Goal: Task Accomplishment & Management: Complete application form

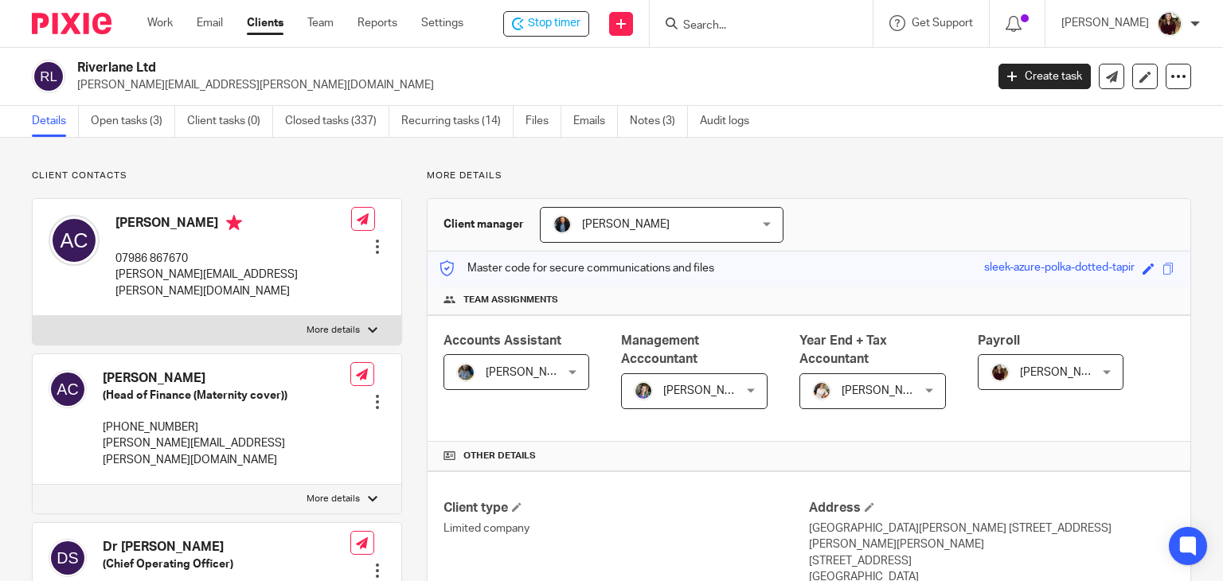
click at [524, 23] on icon at bounding box center [518, 24] width 12 height 13
click at [847, 79] on p "rebecca.simmons@riverlane.io" at bounding box center [525, 85] width 897 height 16
click at [825, 76] on div "Riverlane Ltd rebecca.simmons@riverlane.io" at bounding box center [525, 76] width 897 height 33
click at [795, 72] on div "Riverlane Ltd rebecca.simmons@riverlane.io" at bounding box center [525, 76] width 897 height 33
click at [737, 28] on input "Search" at bounding box center [755, 26] width 143 height 14
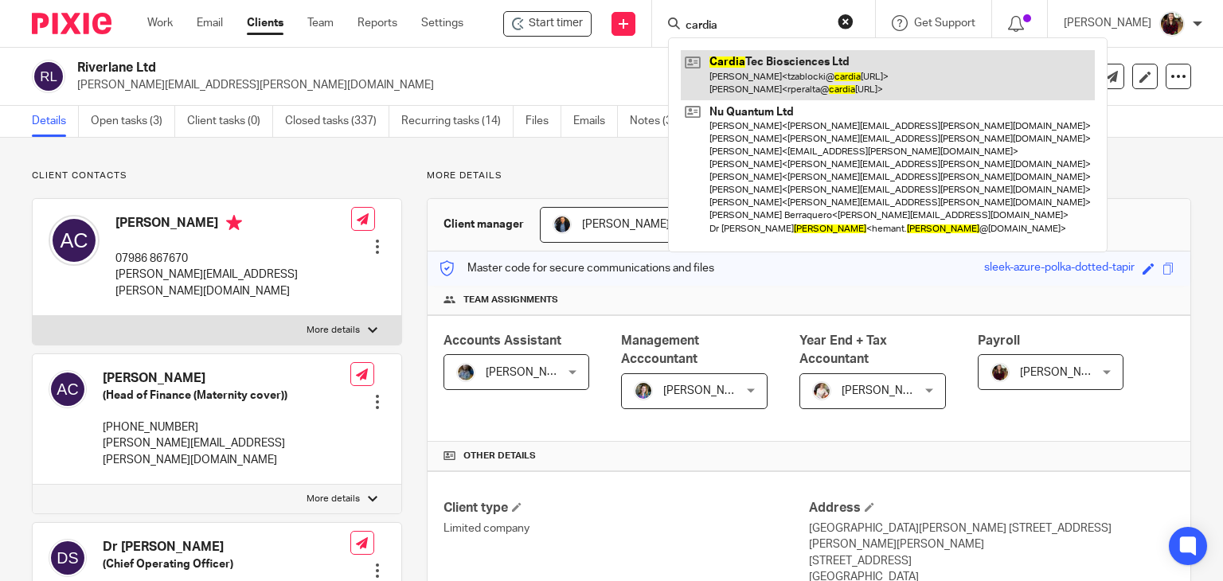
type input "cardia"
click at [762, 79] on link at bounding box center [888, 74] width 414 height 49
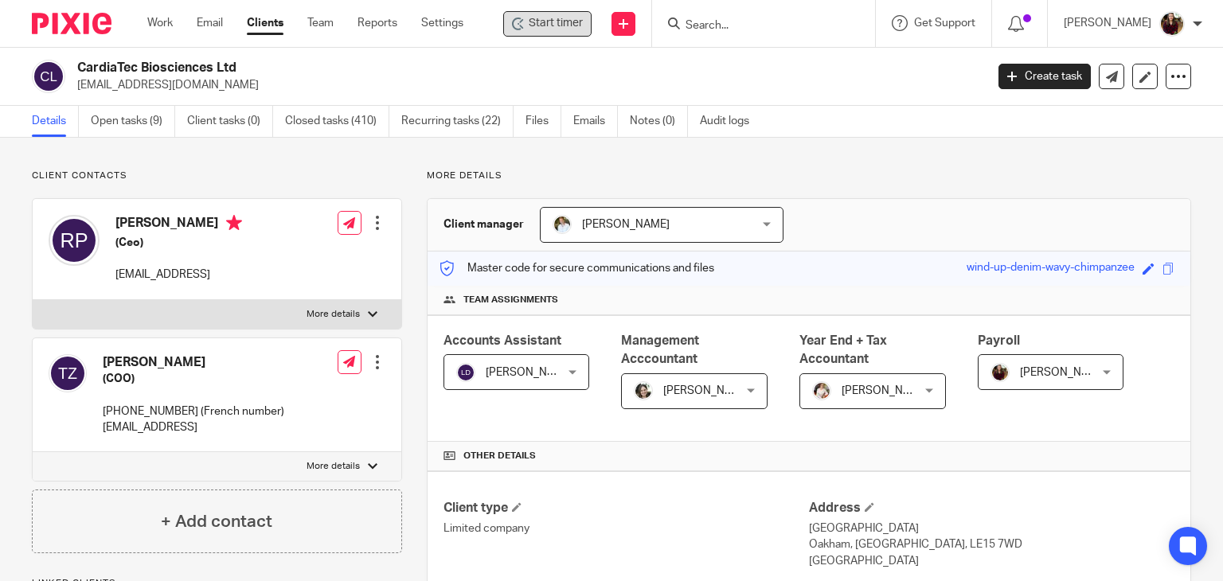
click at [570, 29] on span "Start timer" at bounding box center [556, 23] width 54 height 17
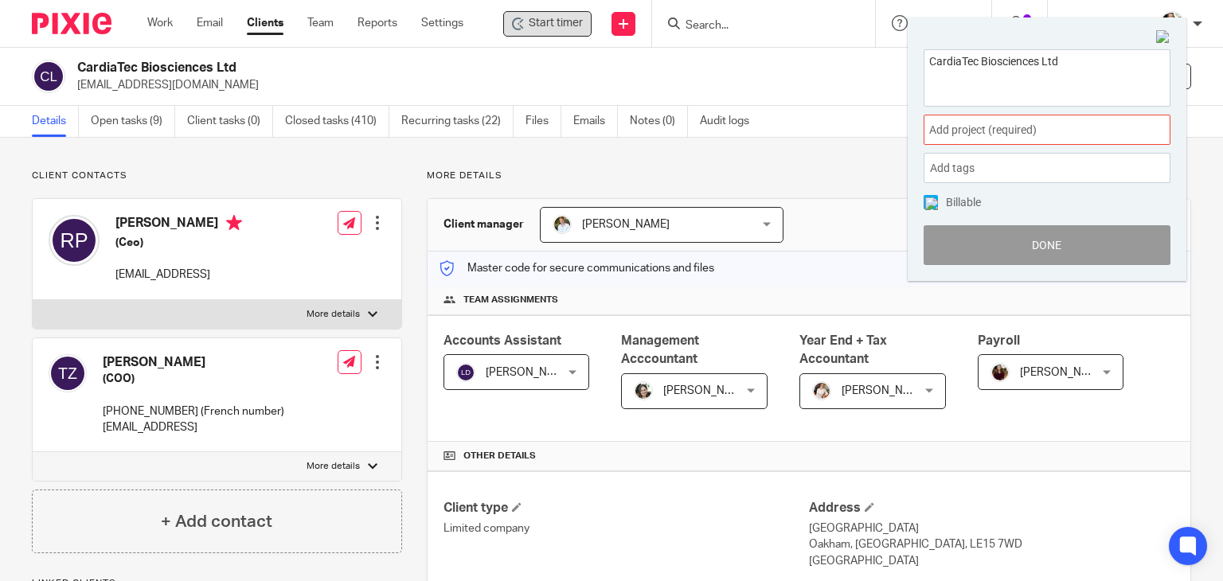
click at [1065, 122] on span "Add project (required) :" at bounding box center [1029, 130] width 201 height 17
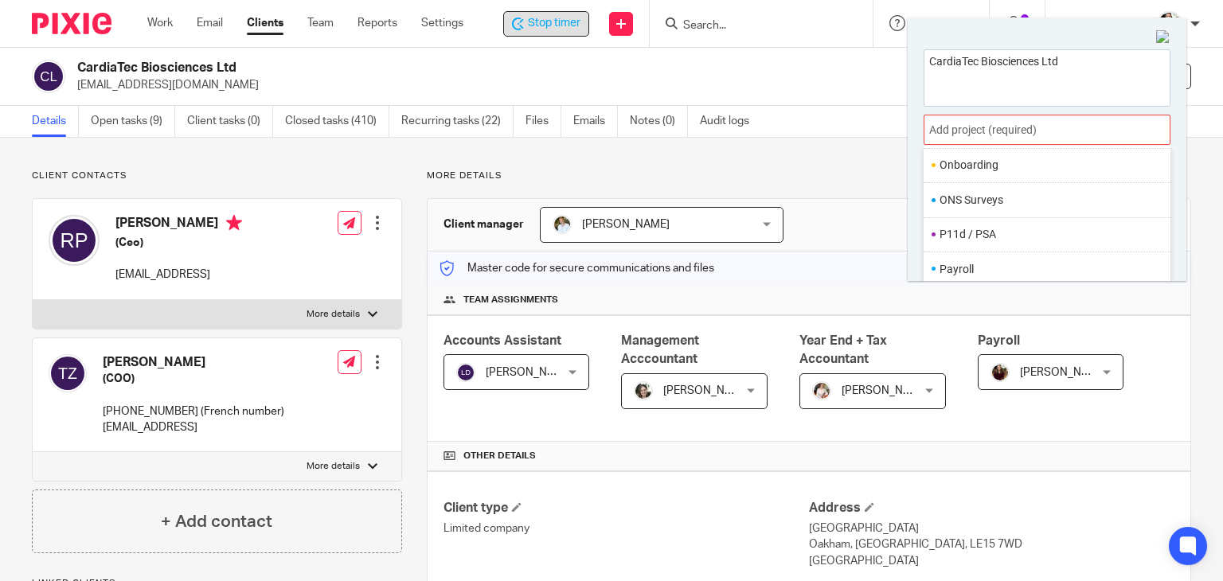
scroll to position [596, 0]
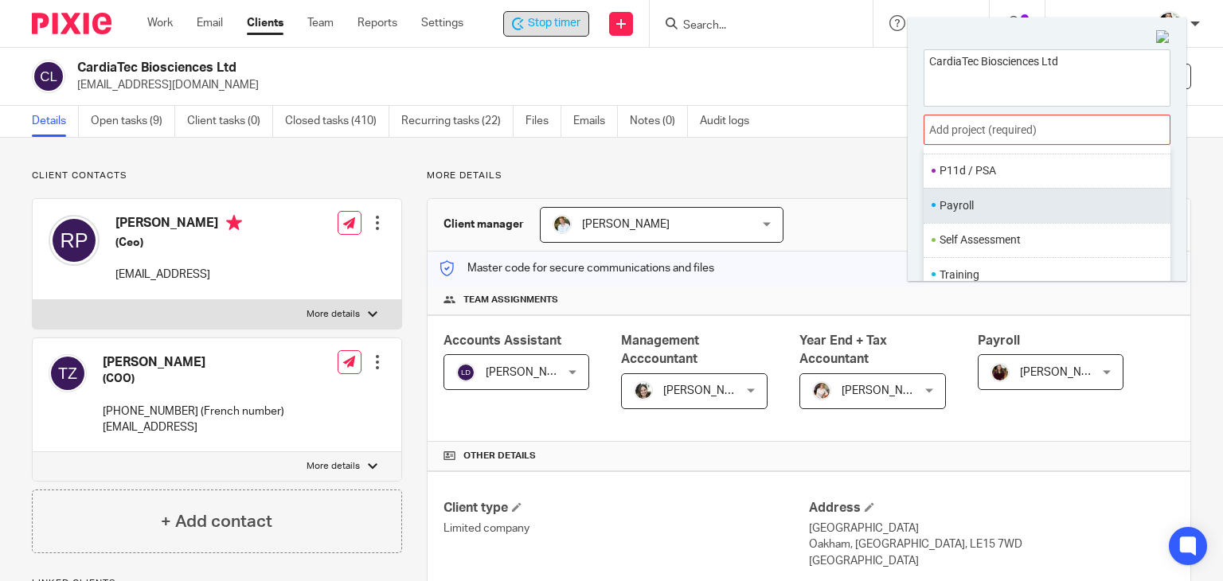
click at [991, 198] on li "Payroll" at bounding box center [1044, 205] width 208 height 17
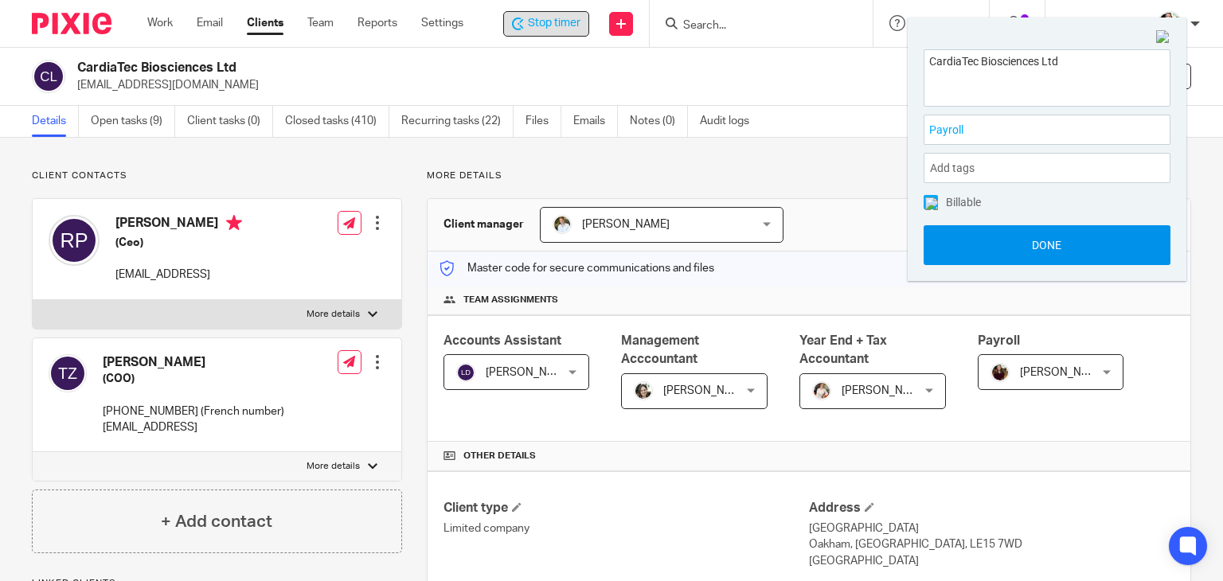
click at [1038, 244] on button "Done" at bounding box center [1047, 245] width 247 height 40
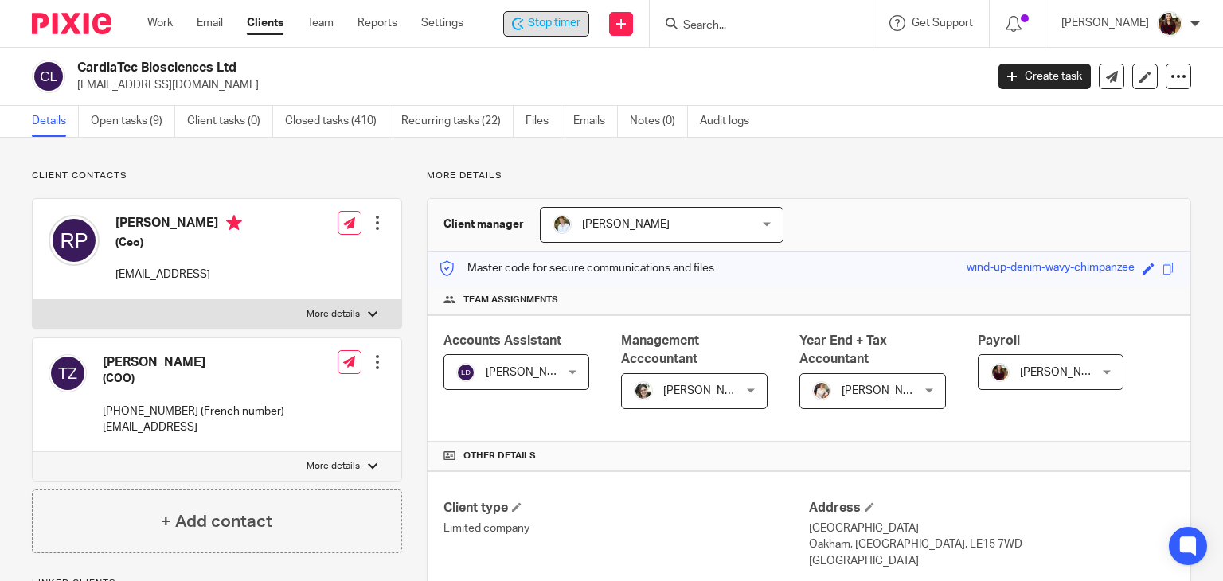
click at [565, 23] on span "Stop timer" at bounding box center [554, 23] width 53 height 17
click at [741, 26] on input "Search" at bounding box center [755, 26] width 143 height 14
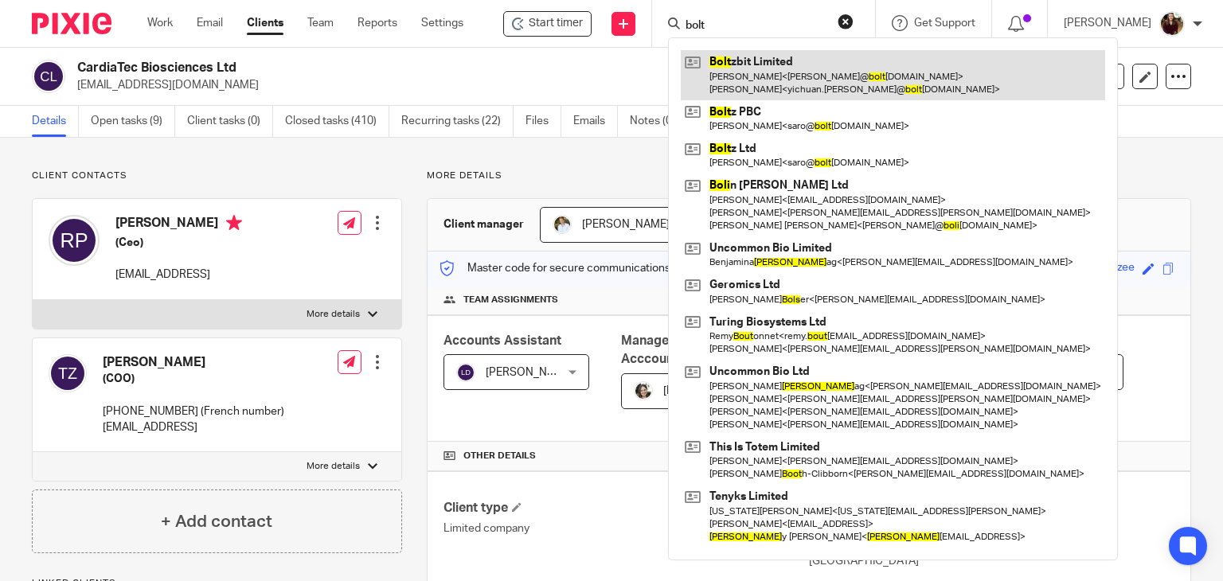
type input "bolt"
click at [770, 81] on link at bounding box center [893, 74] width 424 height 49
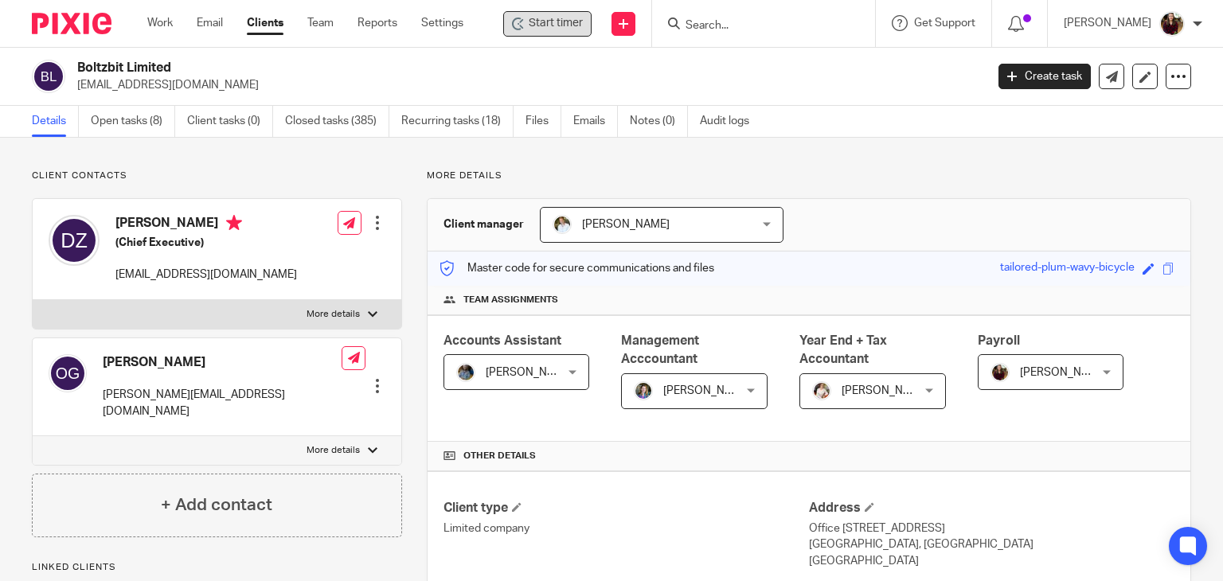
click at [583, 18] on span "Start timer" at bounding box center [556, 23] width 54 height 17
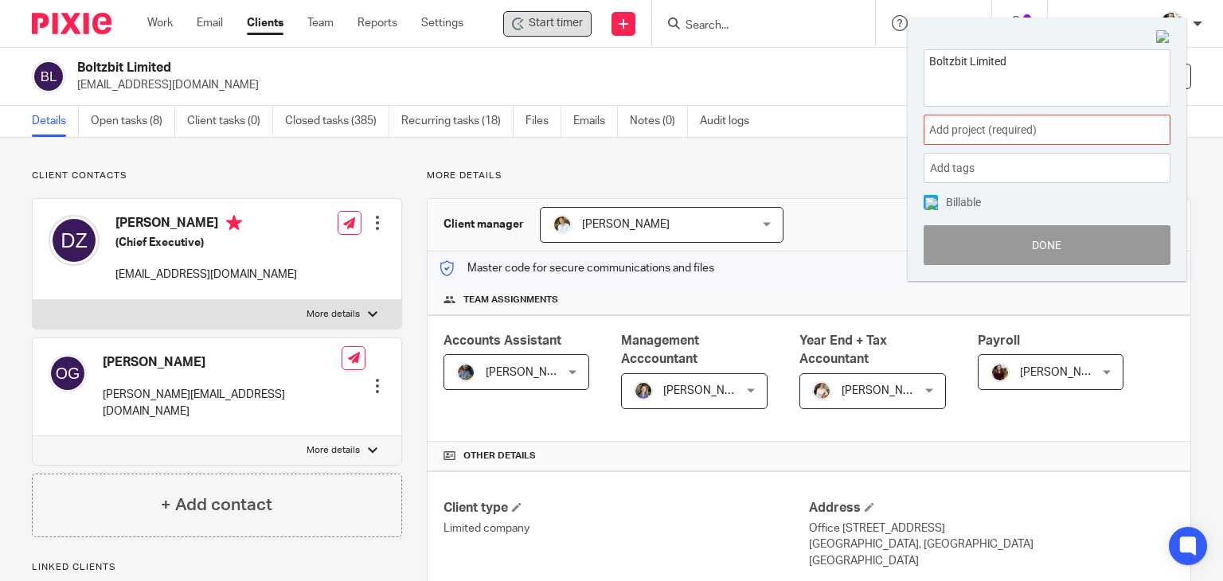
click at [1042, 135] on span "Add project (required) :" at bounding box center [1029, 130] width 201 height 17
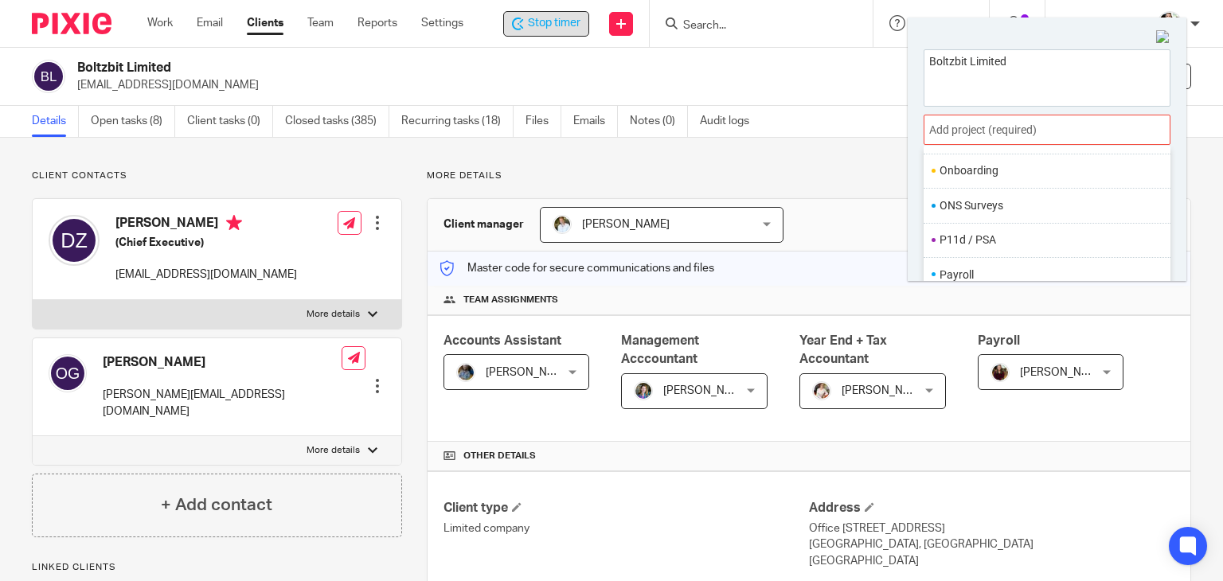
scroll to position [596, 0]
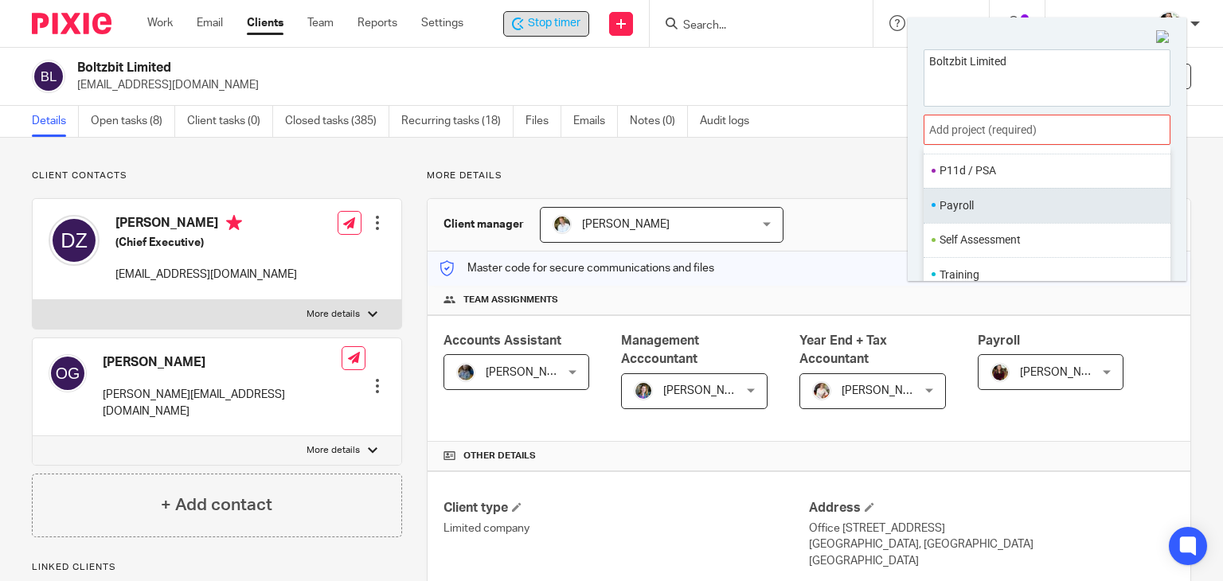
click at [993, 213] on ul "Payroll" at bounding box center [1047, 205] width 247 height 34
click at [997, 207] on li "Payroll" at bounding box center [1044, 205] width 208 height 17
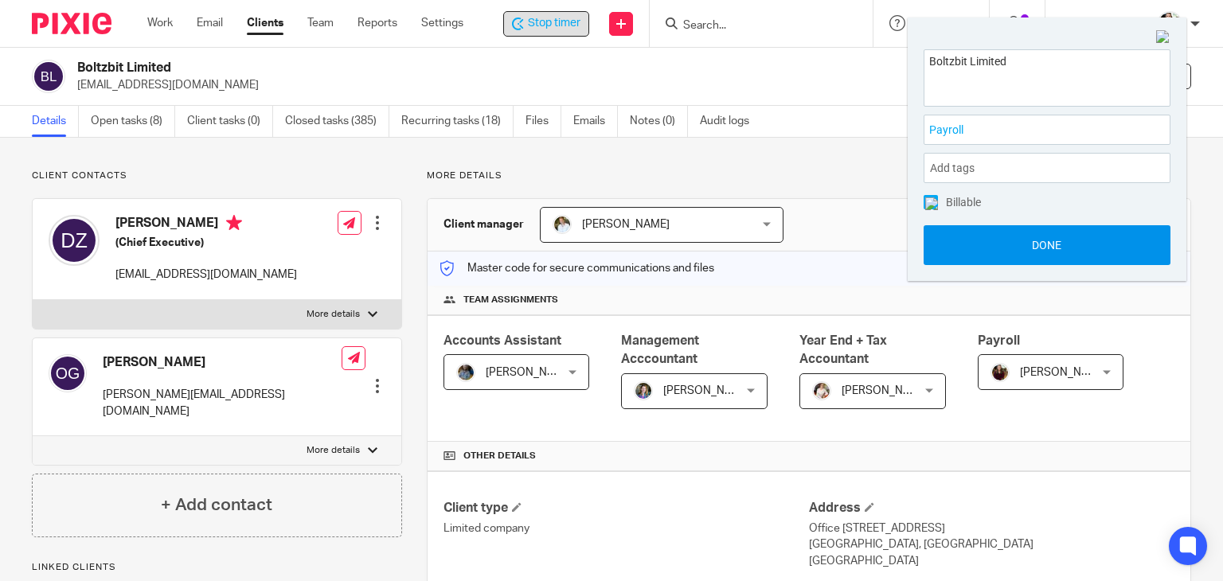
click at [1020, 252] on button "Done" at bounding box center [1047, 245] width 247 height 40
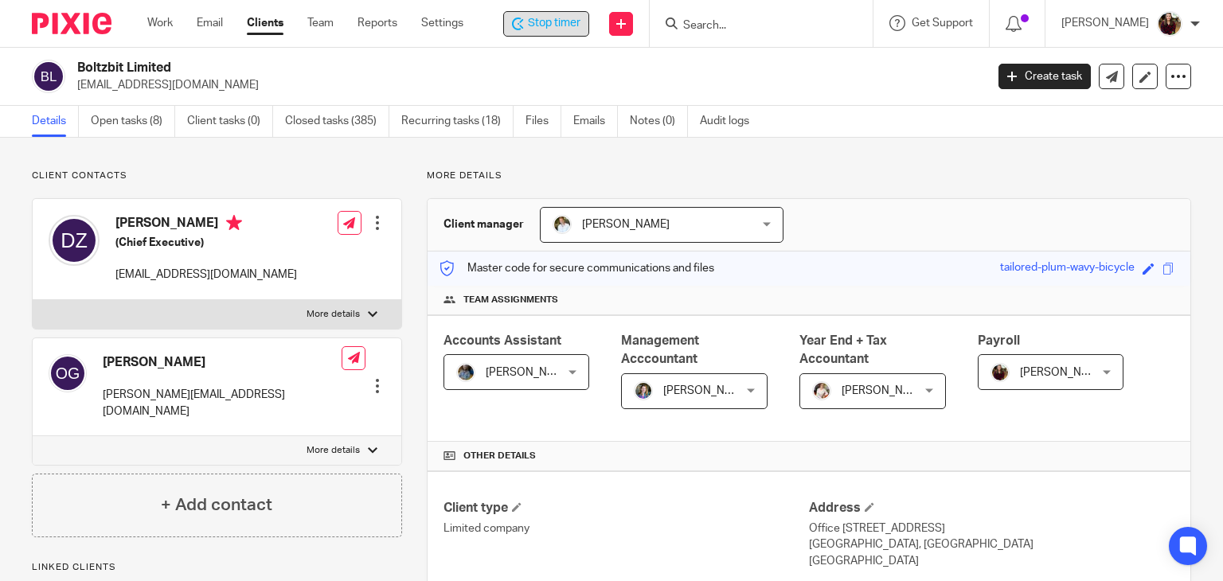
click at [554, 28] on span "Stop timer" at bounding box center [554, 23] width 53 height 17
click at [744, 24] on input "Search" at bounding box center [755, 26] width 143 height 14
click at [127, 115] on link "Open tasks (8)" at bounding box center [133, 121] width 84 height 31
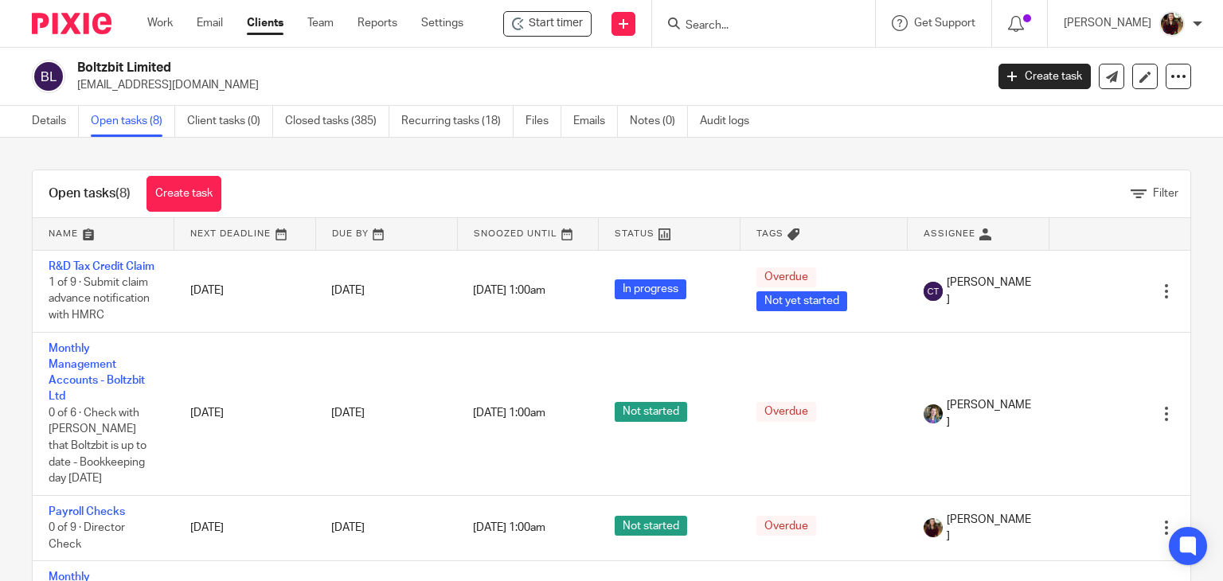
click at [713, 17] on form at bounding box center [769, 24] width 170 height 20
click at [725, 23] on input "Search" at bounding box center [755, 26] width 143 height 14
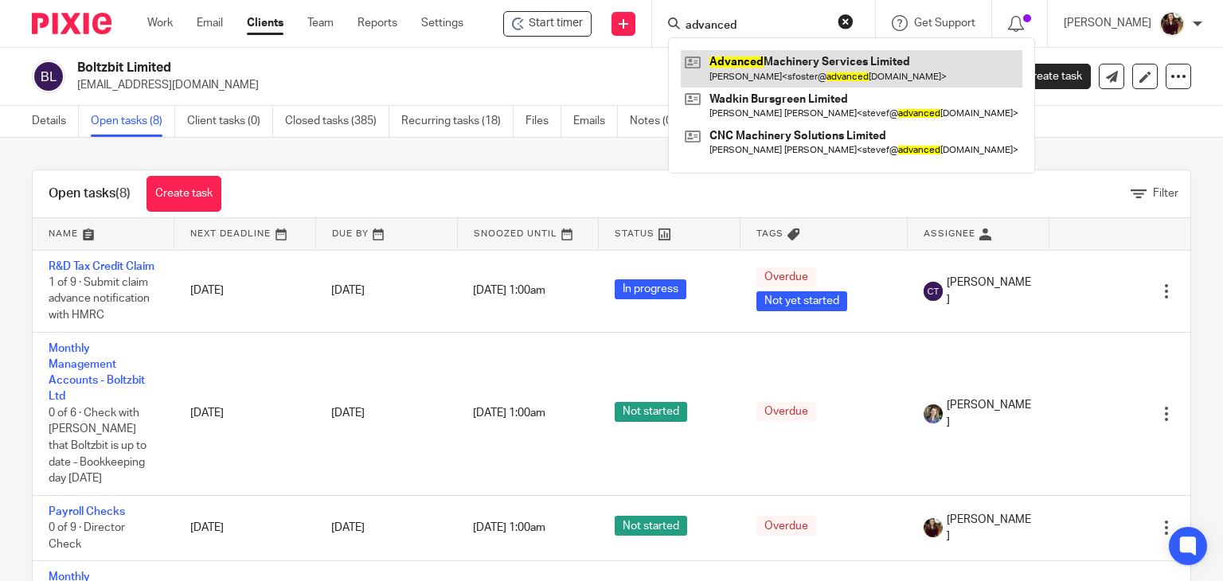
type input "advanced"
click at [731, 73] on link at bounding box center [852, 68] width 342 height 37
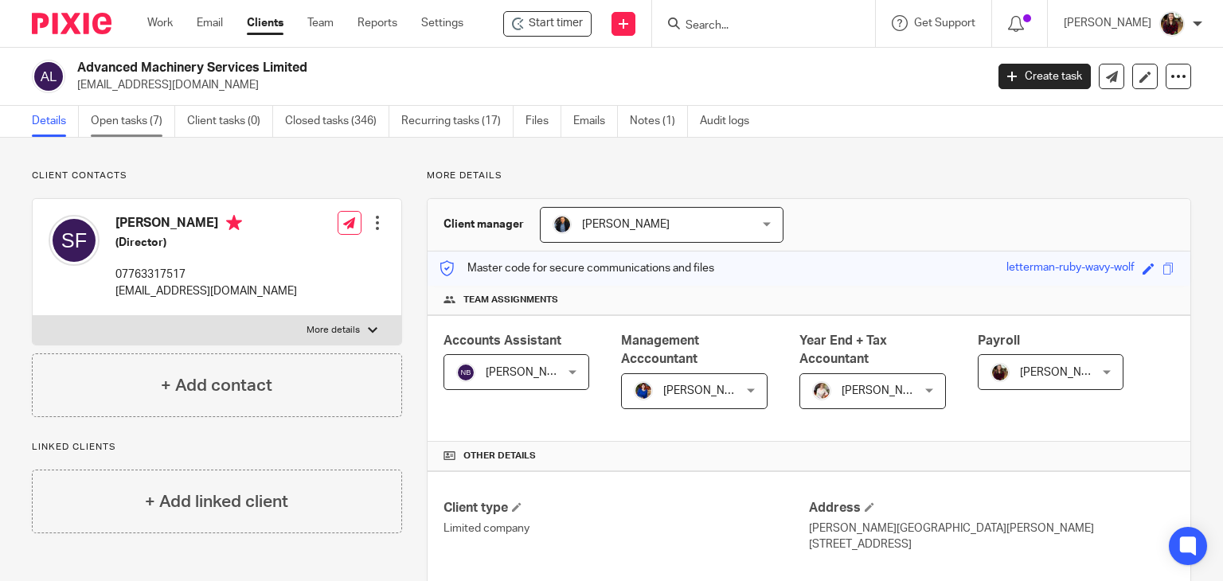
click at [106, 129] on link "Open tasks (7)" at bounding box center [133, 121] width 84 height 31
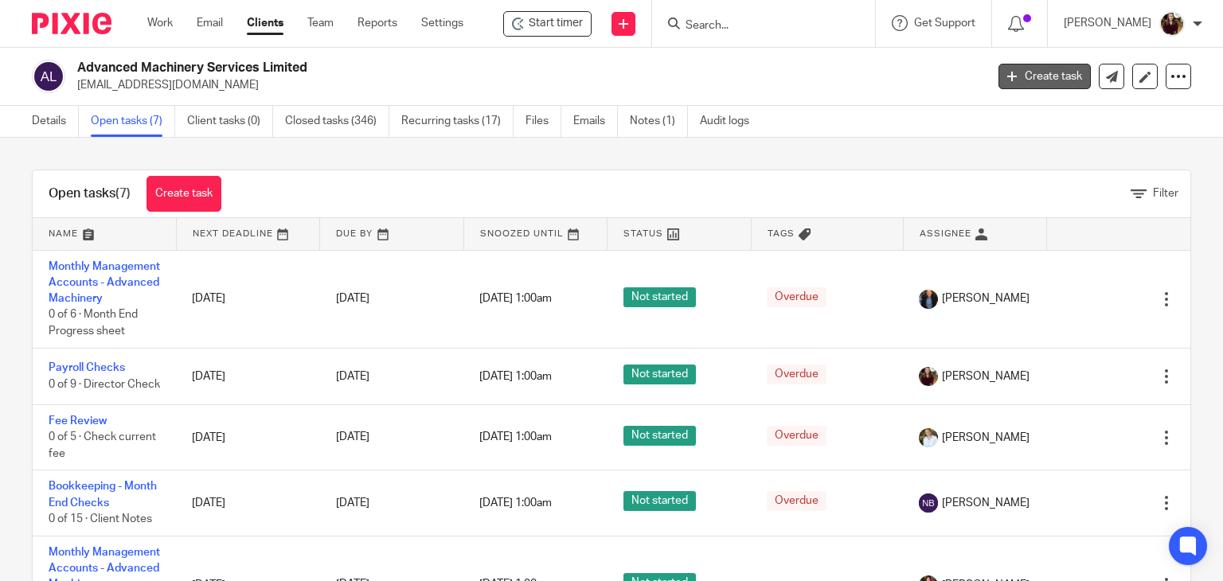
click at [1042, 70] on link "Create task" at bounding box center [1045, 76] width 92 height 25
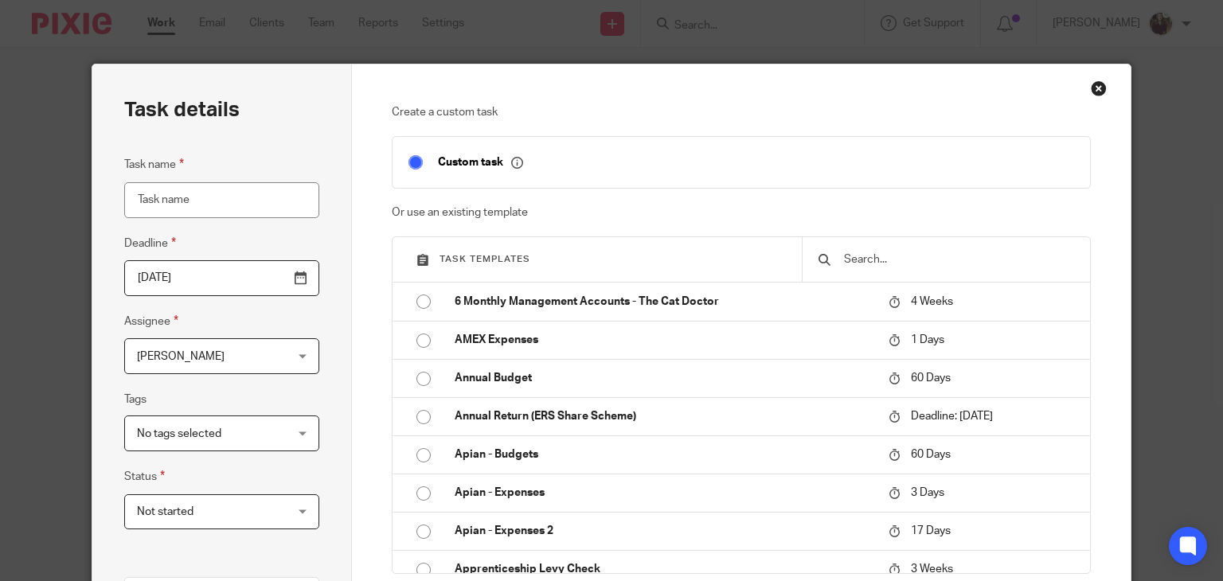
click at [876, 259] on input "text" at bounding box center [958, 260] width 232 height 18
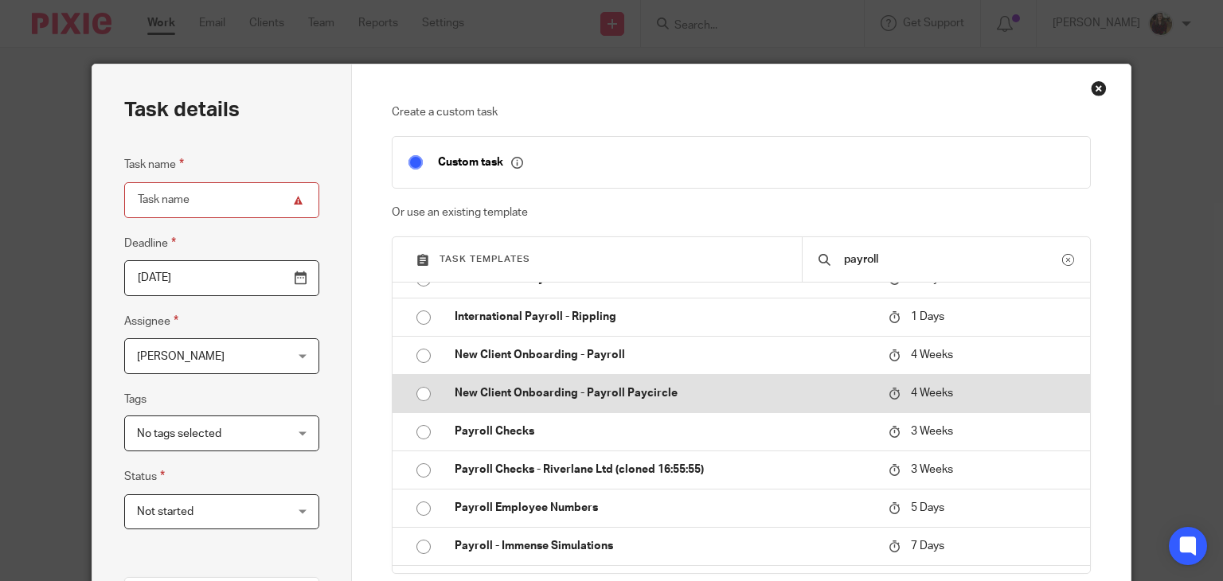
scroll to position [239, 0]
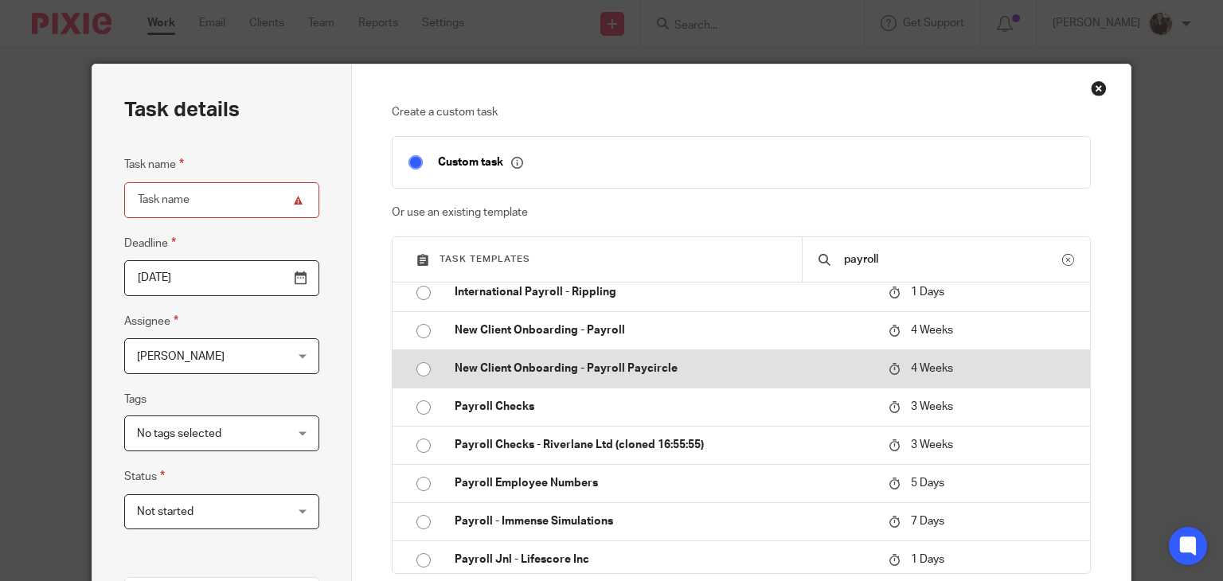
type input "payroll"
click at [702, 362] on p "New Client Onboarding - Payroll Paycircle" at bounding box center [664, 369] width 418 height 16
type input "2025-09-08"
type input "New Client Onboarding - Payroll Paycircle"
checkbox input "false"
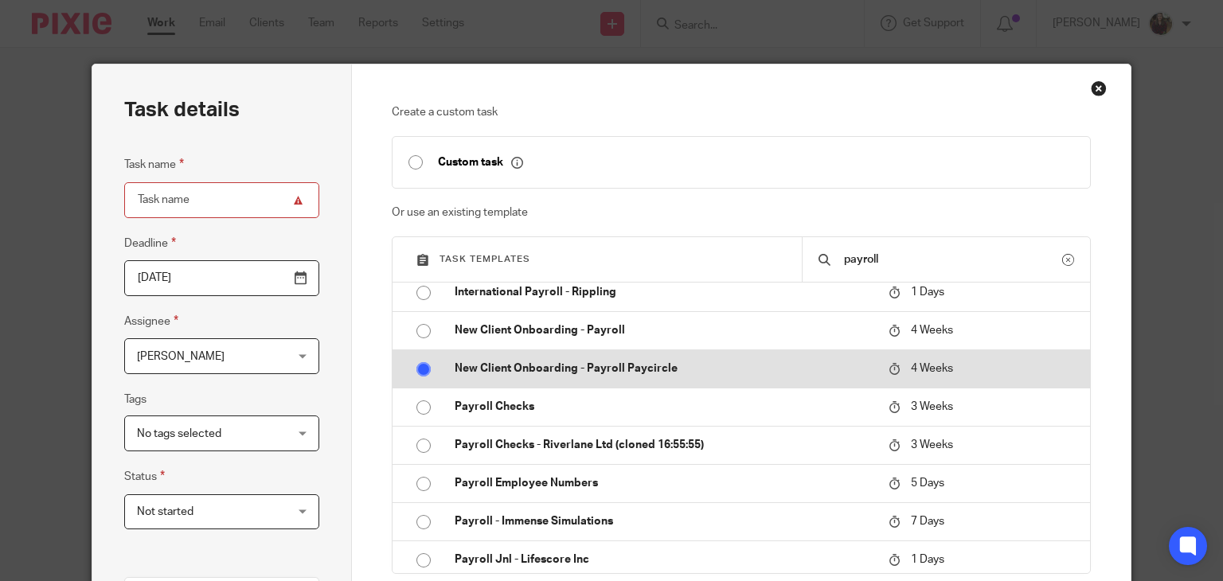
radio input "true"
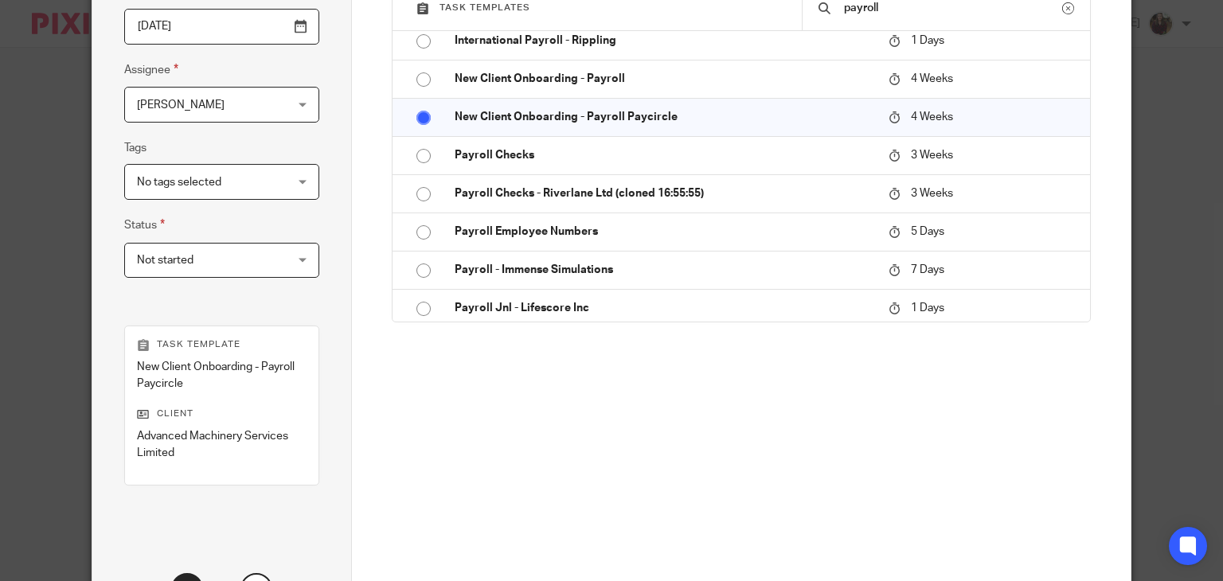
scroll to position [319, 0]
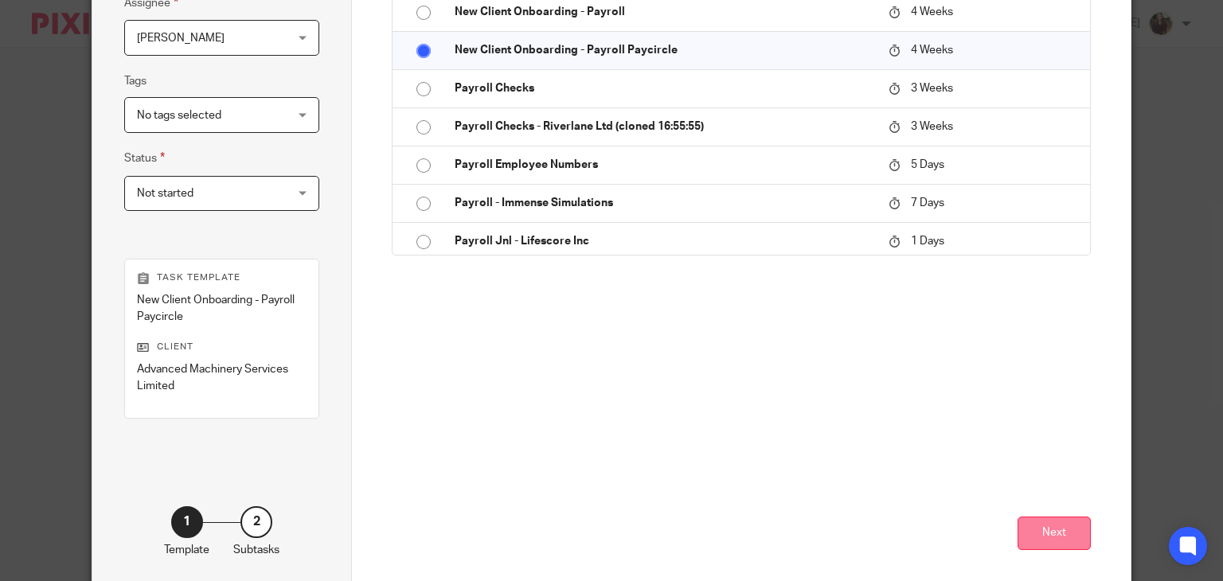
click at [1056, 536] on button "Next" at bounding box center [1054, 534] width 73 height 34
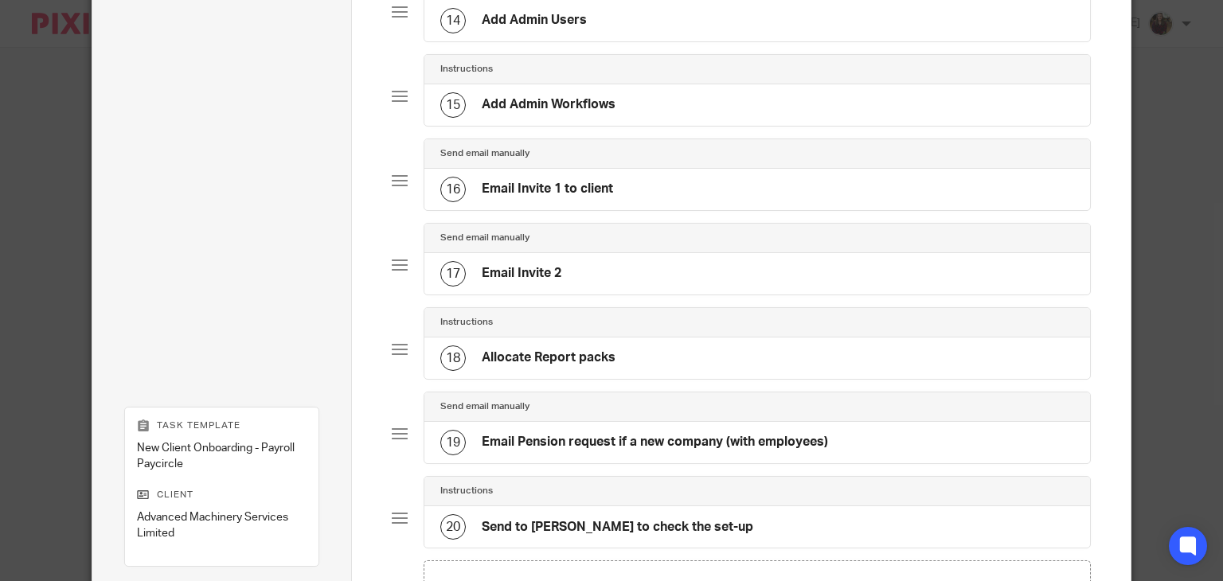
scroll to position [1486, 0]
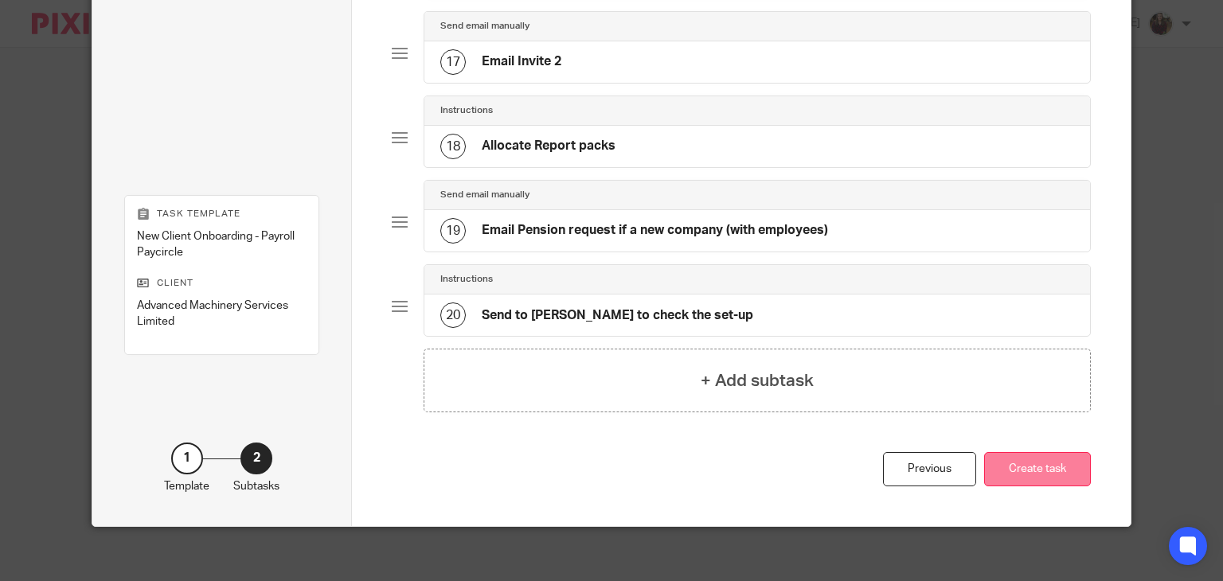
click at [1039, 464] on button "Create task" at bounding box center [1037, 469] width 107 height 34
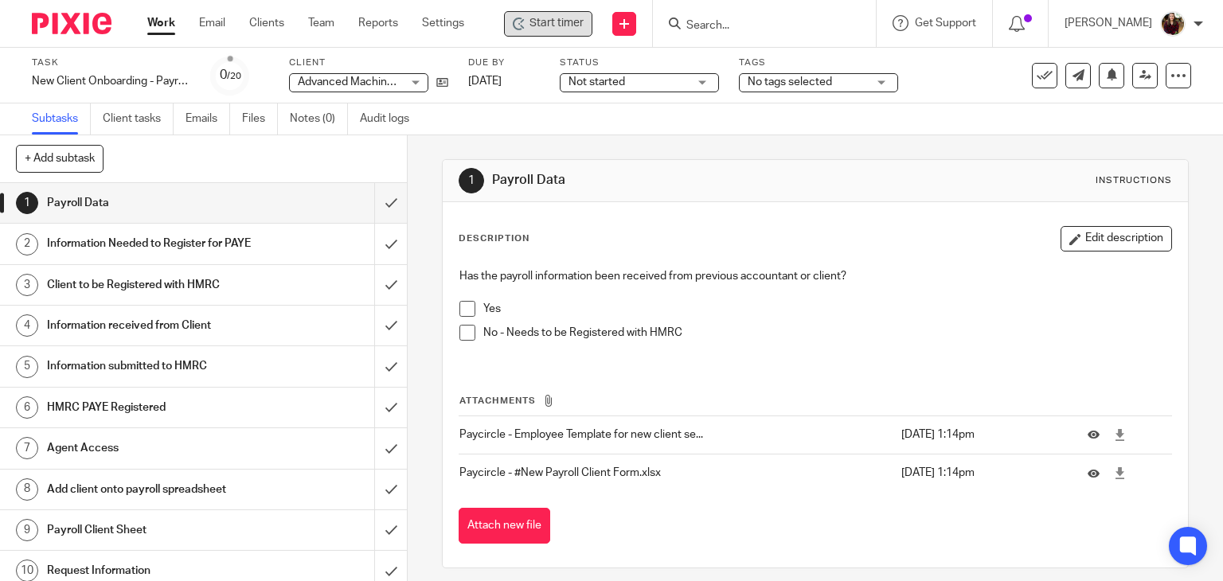
click at [578, 18] on span "Start timer" at bounding box center [557, 23] width 54 height 17
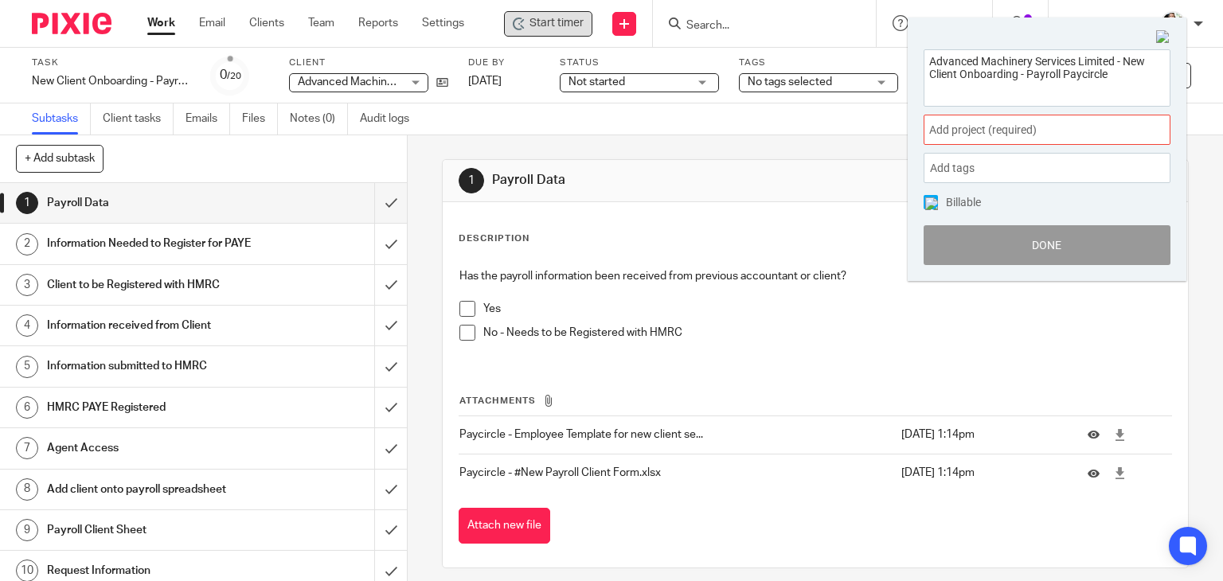
click at [1064, 138] on span "Add project (required) :" at bounding box center [1029, 130] width 201 height 17
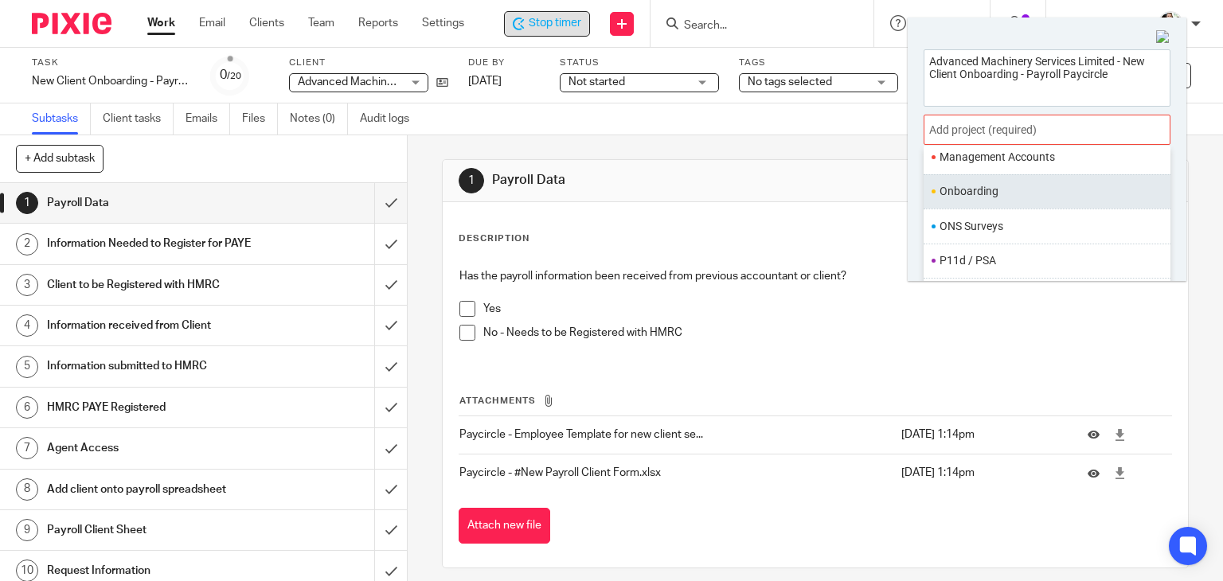
scroll to position [596, 0]
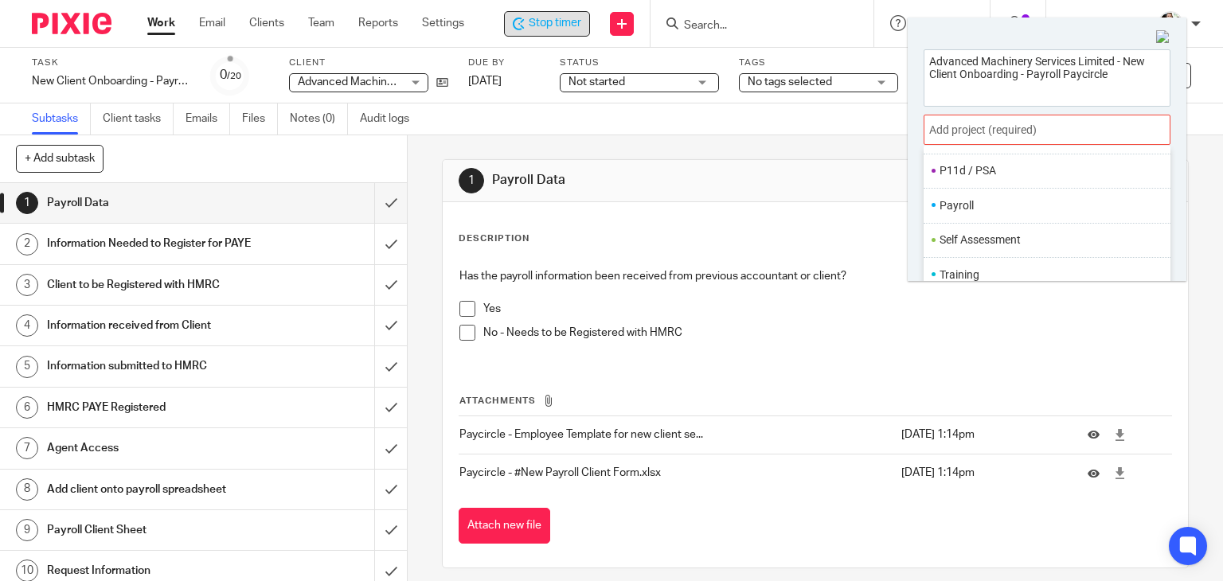
click at [995, 209] on li "Payroll" at bounding box center [1044, 205] width 208 height 17
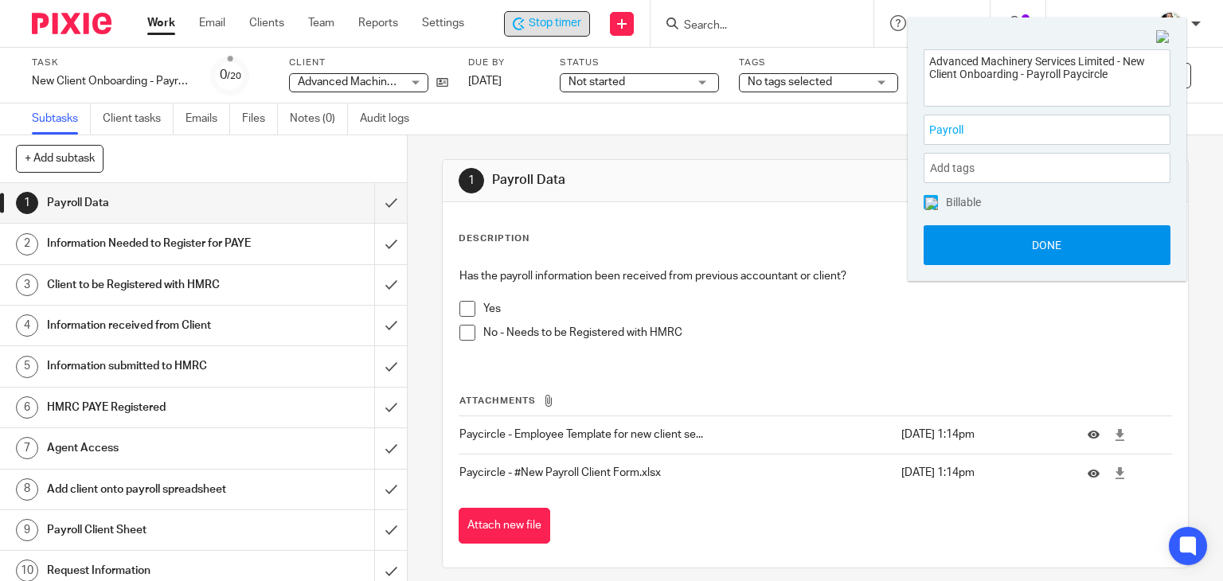
click at [1065, 249] on button "Done" at bounding box center [1047, 245] width 247 height 40
